Goal: Task Accomplishment & Management: Use online tool/utility

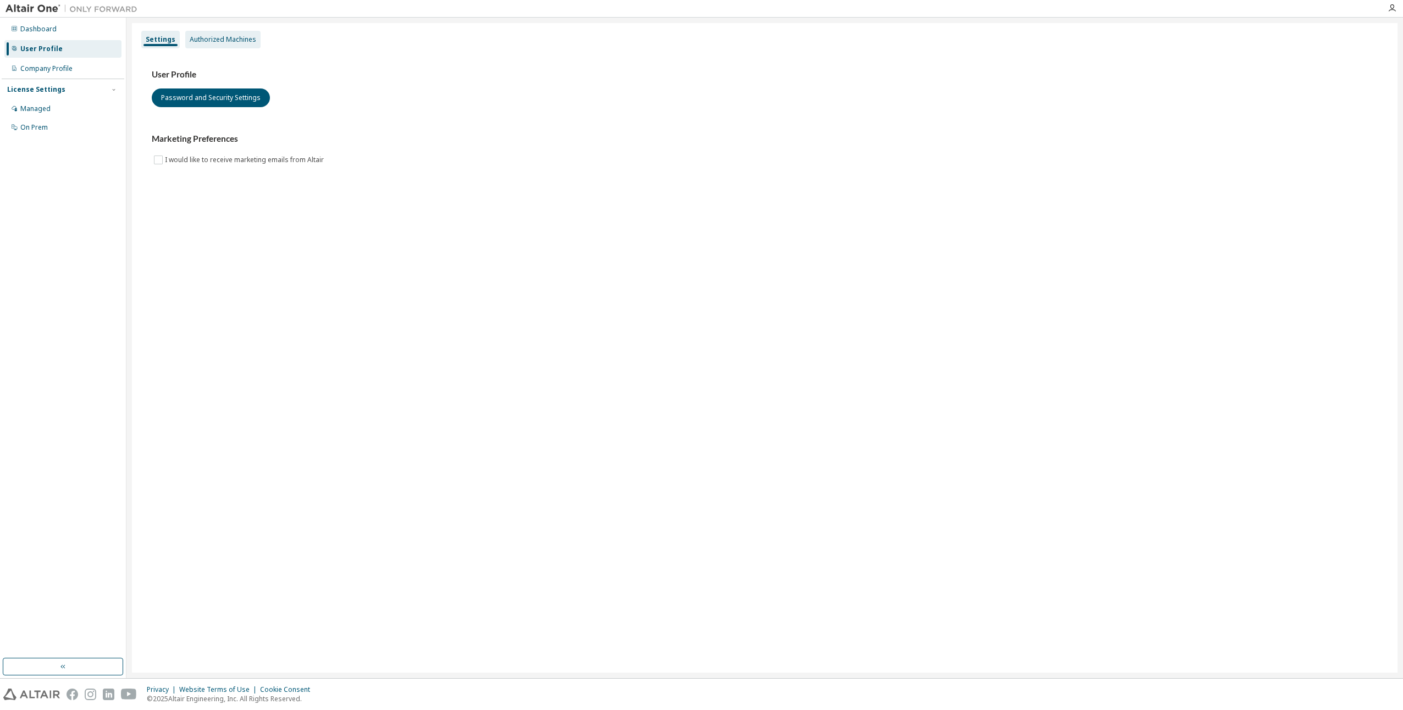
click at [226, 38] on div "Authorized Machines" at bounding box center [223, 39] width 67 height 9
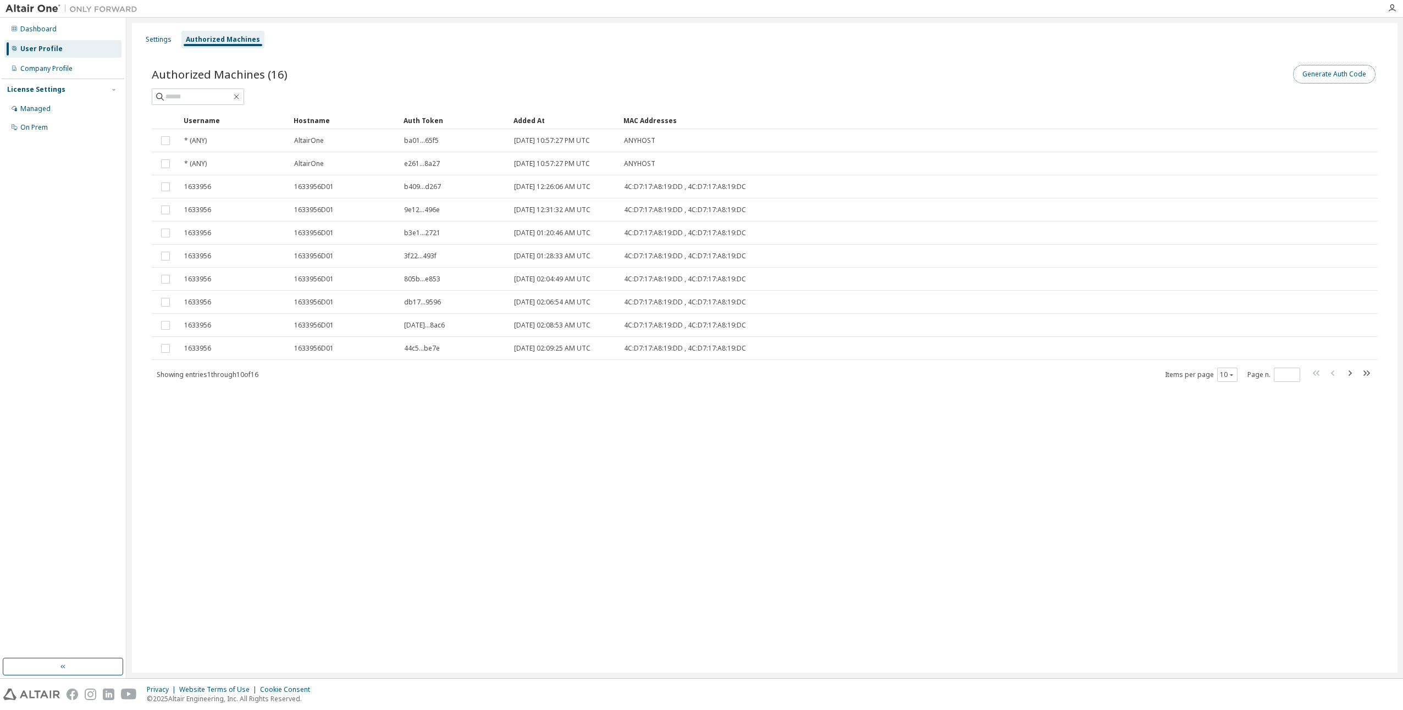
click at [1312, 70] on button "Generate Auth Code" at bounding box center [1334, 74] width 82 height 19
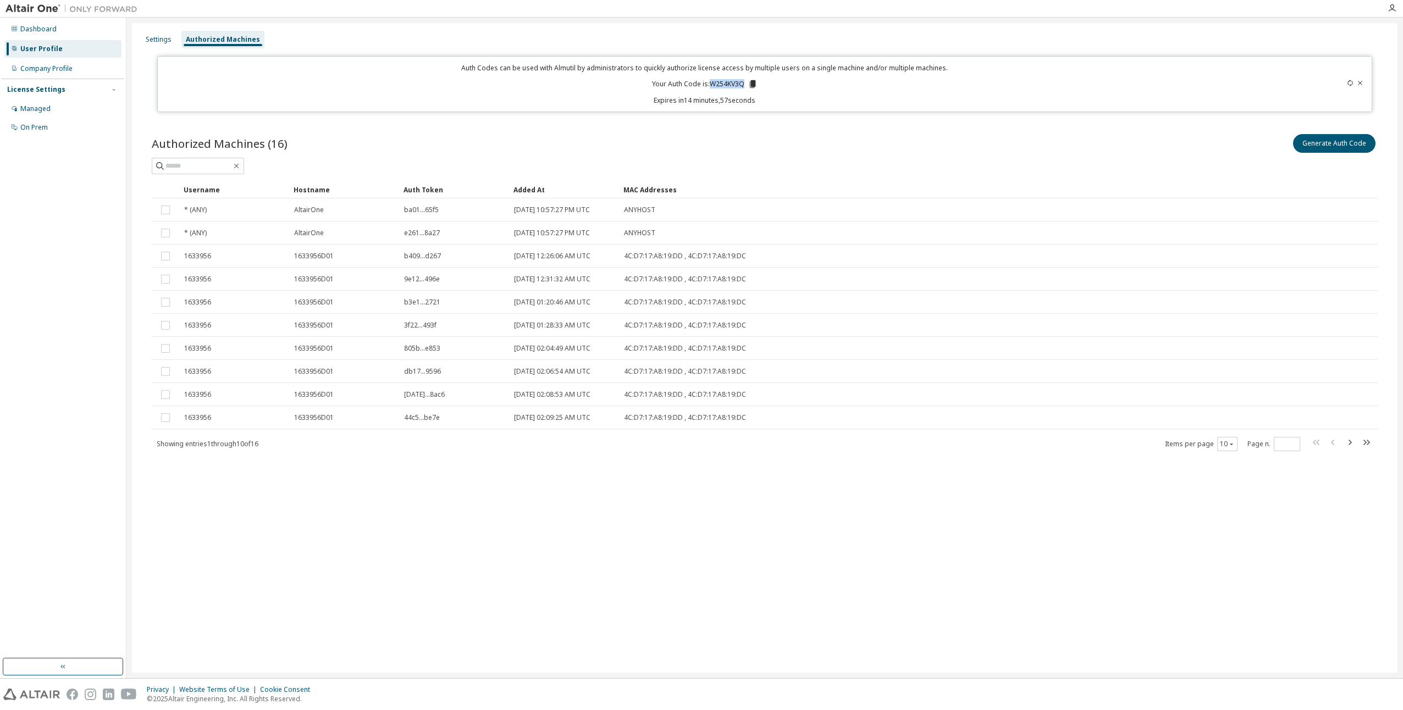
drag, startPoint x: 710, startPoint y: 85, endPoint x: 744, endPoint y: 85, distance: 34.1
click at [744, 85] on p "Your Auth Code is: W254KV3Q" at bounding box center [705, 84] width 106 height 10
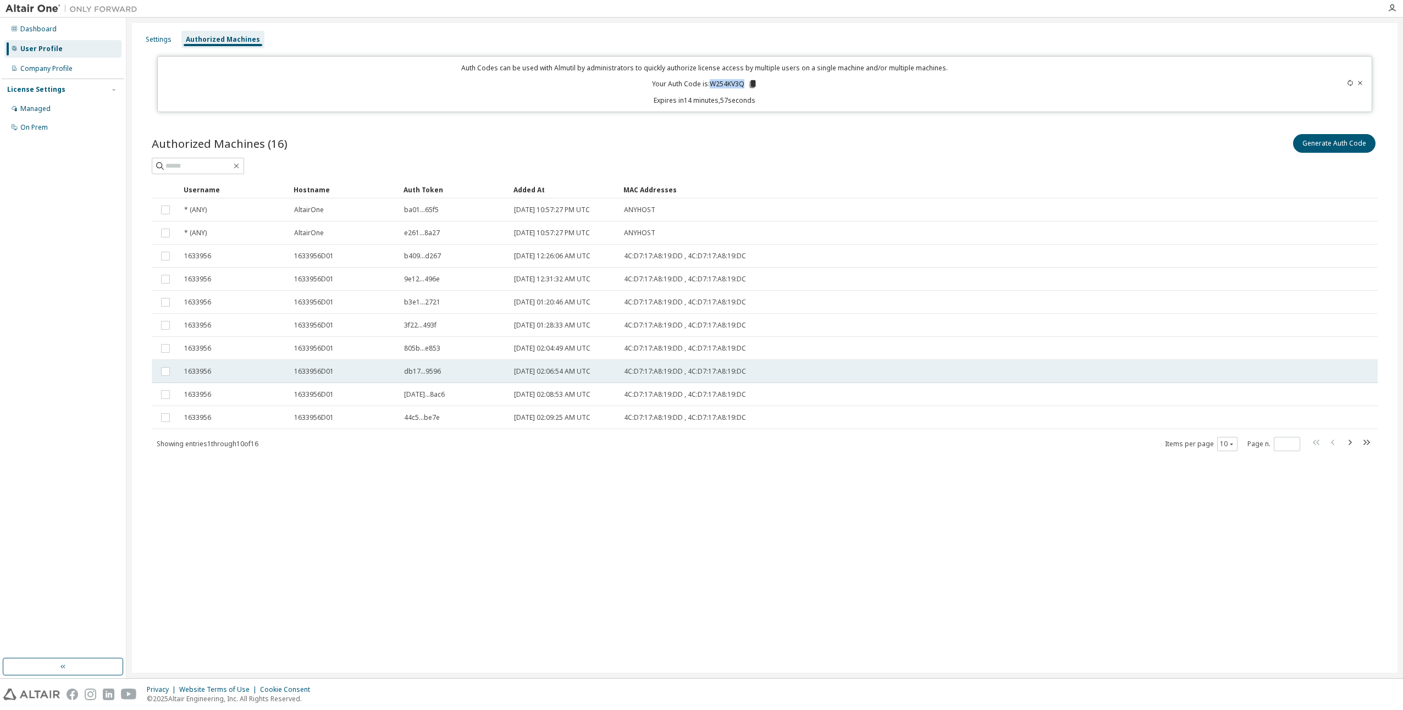
copy p "W254KV3Q"
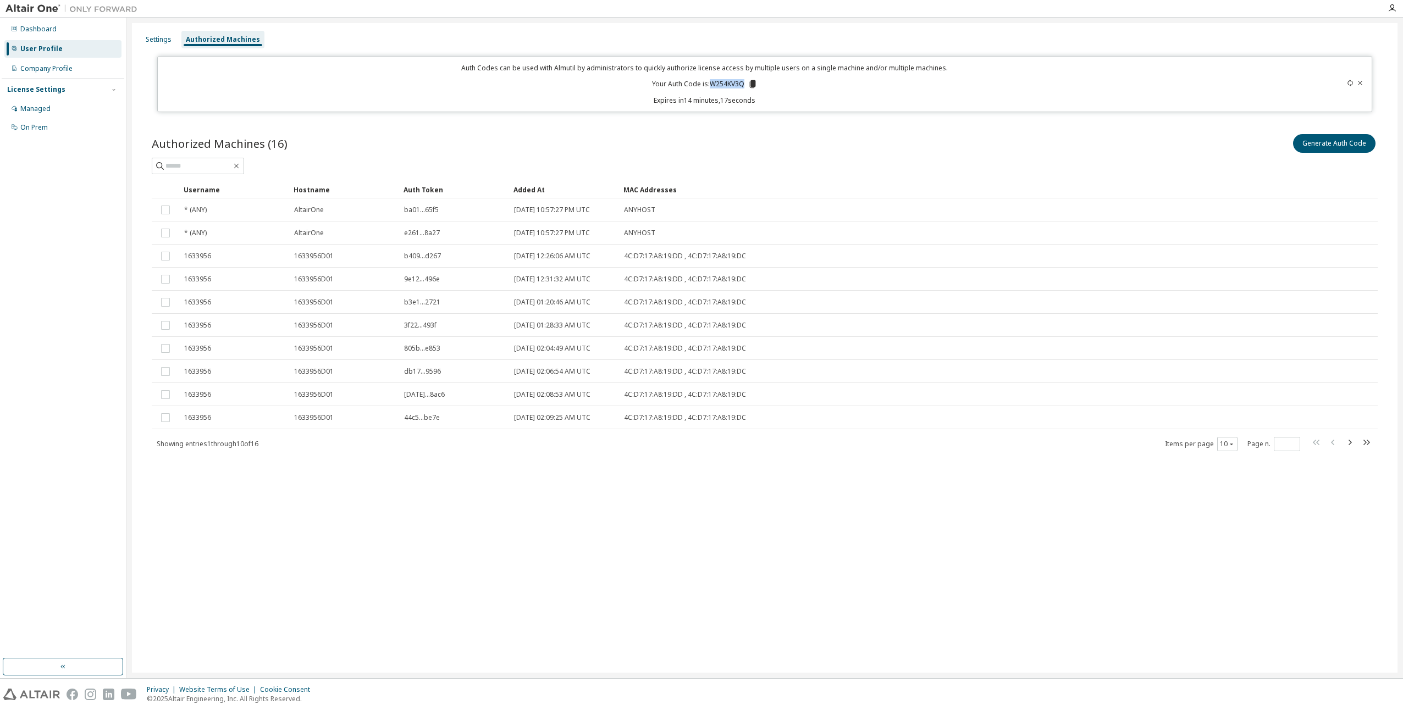
drag, startPoint x: 468, startPoint y: 570, endPoint x: 462, endPoint y: 505, distance: 64.6
click at [468, 571] on div "Settings Authorized Machines Auth Codes can be used with Almutil by administrat…" at bounding box center [765, 348] width 1266 height 650
